Goal: Information Seeking & Learning: Learn about a topic

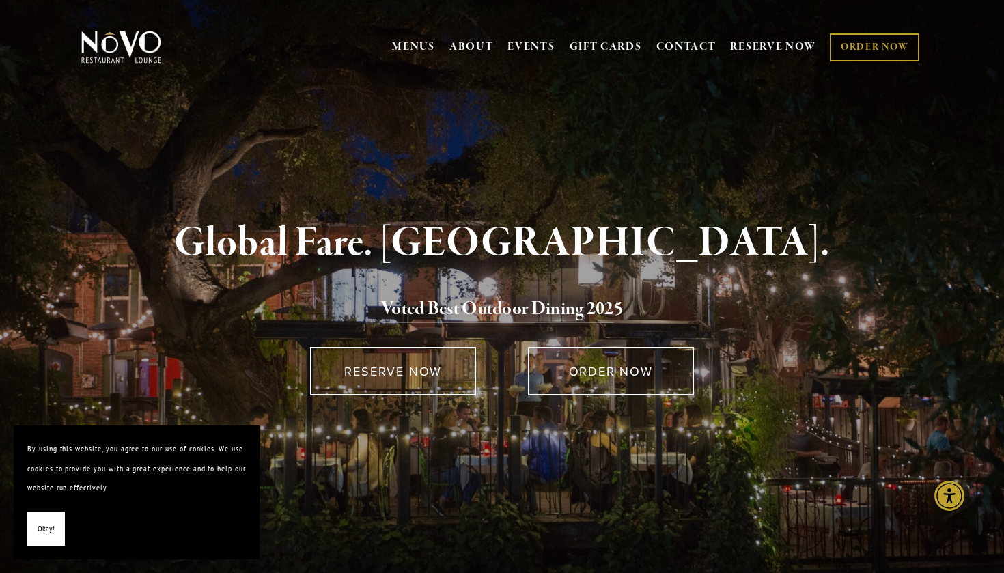
click at [401, 51] on link "MENUS" at bounding box center [413, 47] width 43 height 14
click at [413, 44] on link "MENUS" at bounding box center [413, 47] width 43 height 14
click at [399, 44] on link "MENUS" at bounding box center [413, 47] width 43 height 14
click at [404, 44] on link "MENUS" at bounding box center [413, 47] width 43 height 14
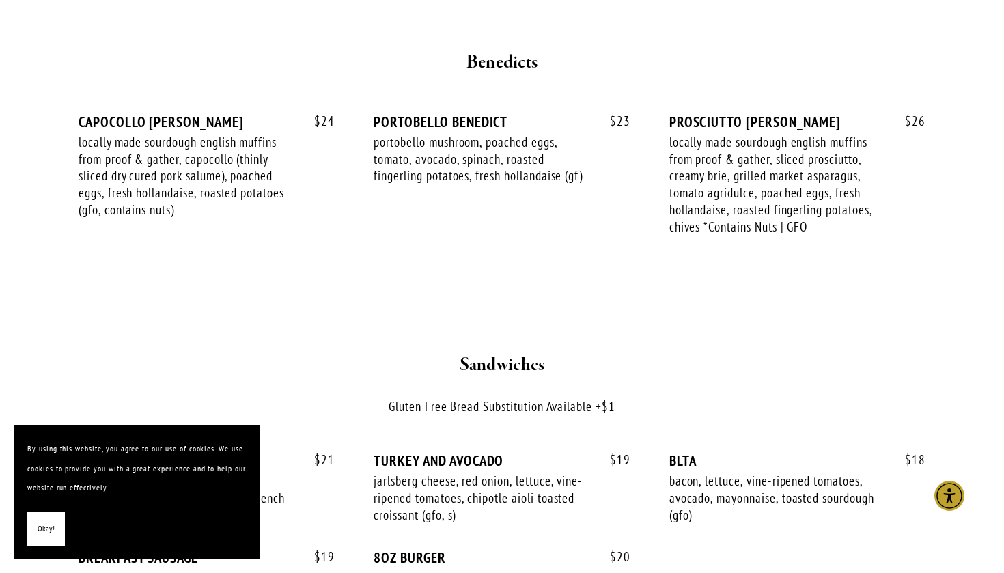
scroll to position [1464, 0]
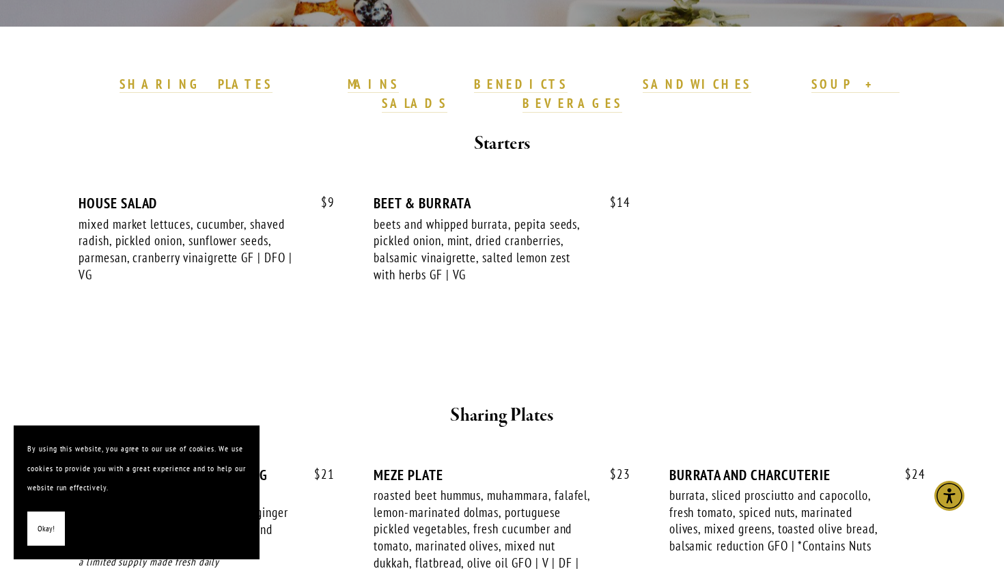
scroll to position [377, 0]
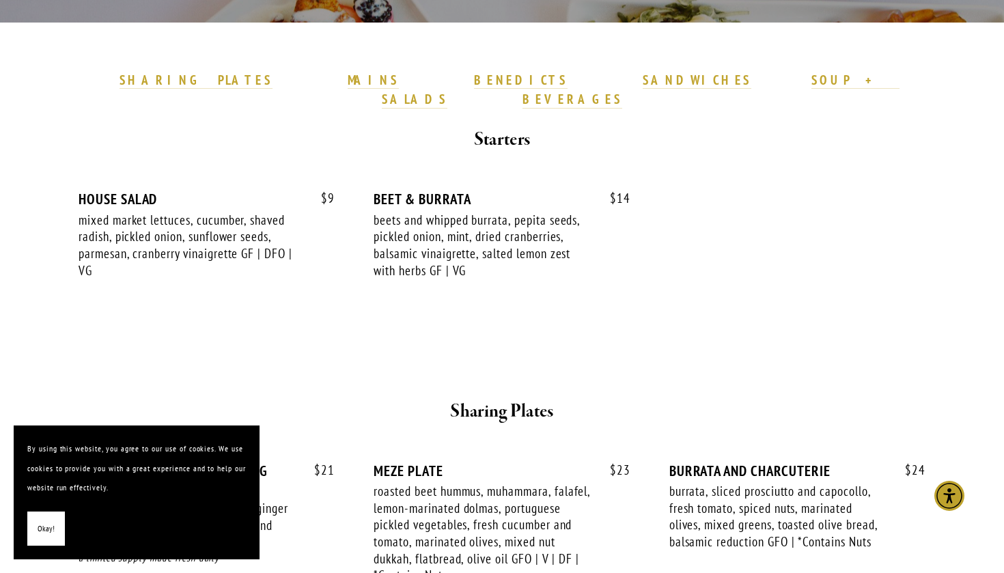
click at [374, 79] on strong "MAINS" at bounding box center [373, 80] width 51 height 16
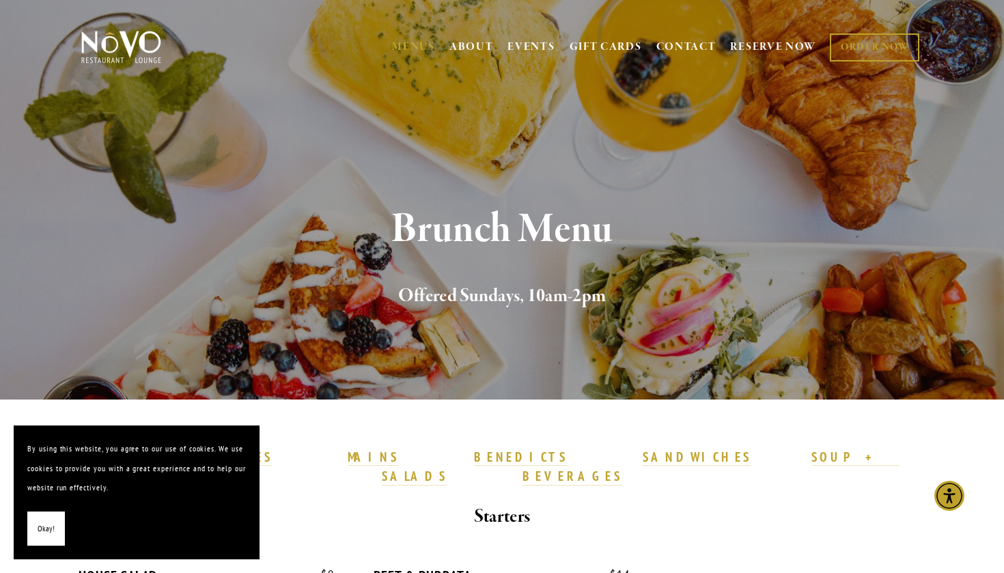
click at [412, 46] on link "MENUS" at bounding box center [413, 47] width 43 height 14
click at [413, 48] on link "MENUS" at bounding box center [413, 47] width 43 height 14
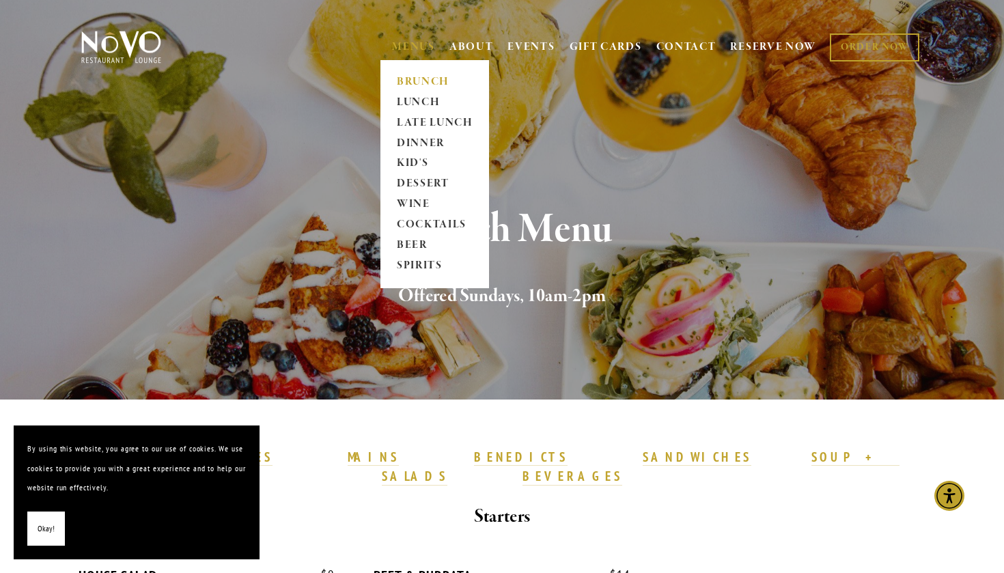
click at [416, 100] on link "LUNCH" at bounding box center [434, 102] width 85 height 20
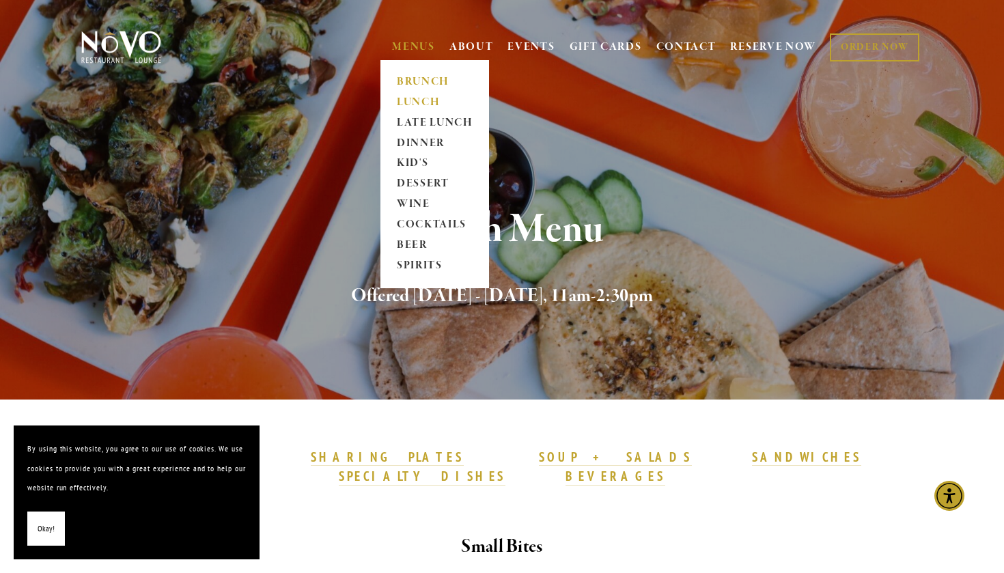
click at [406, 143] on link "DINNER" at bounding box center [434, 143] width 85 height 20
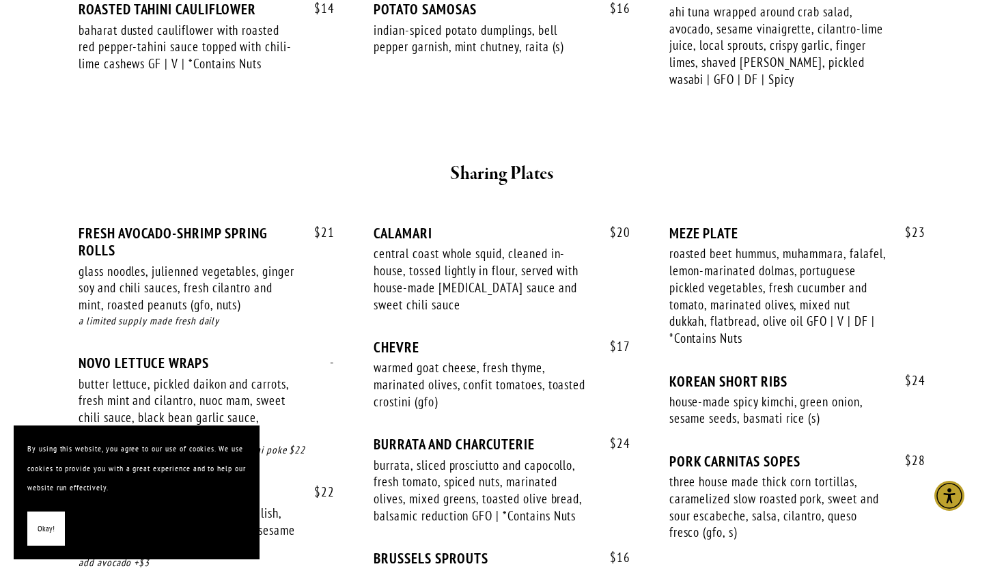
scroll to position [640, 0]
